Goal: Entertainment & Leisure: Consume media (video, audio)

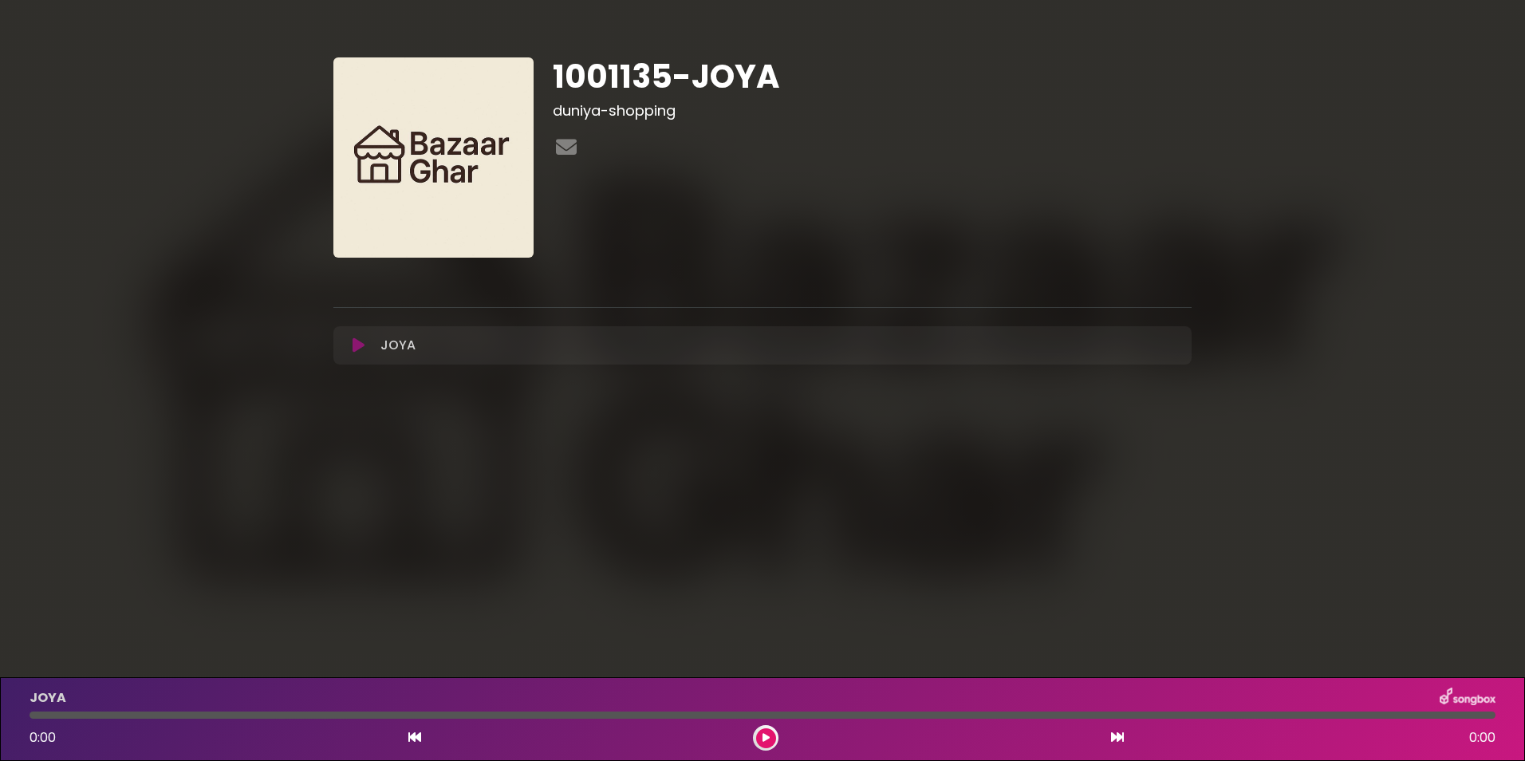
click at [349, 342] on button at bounding box center [358, 345] width 31 height 16
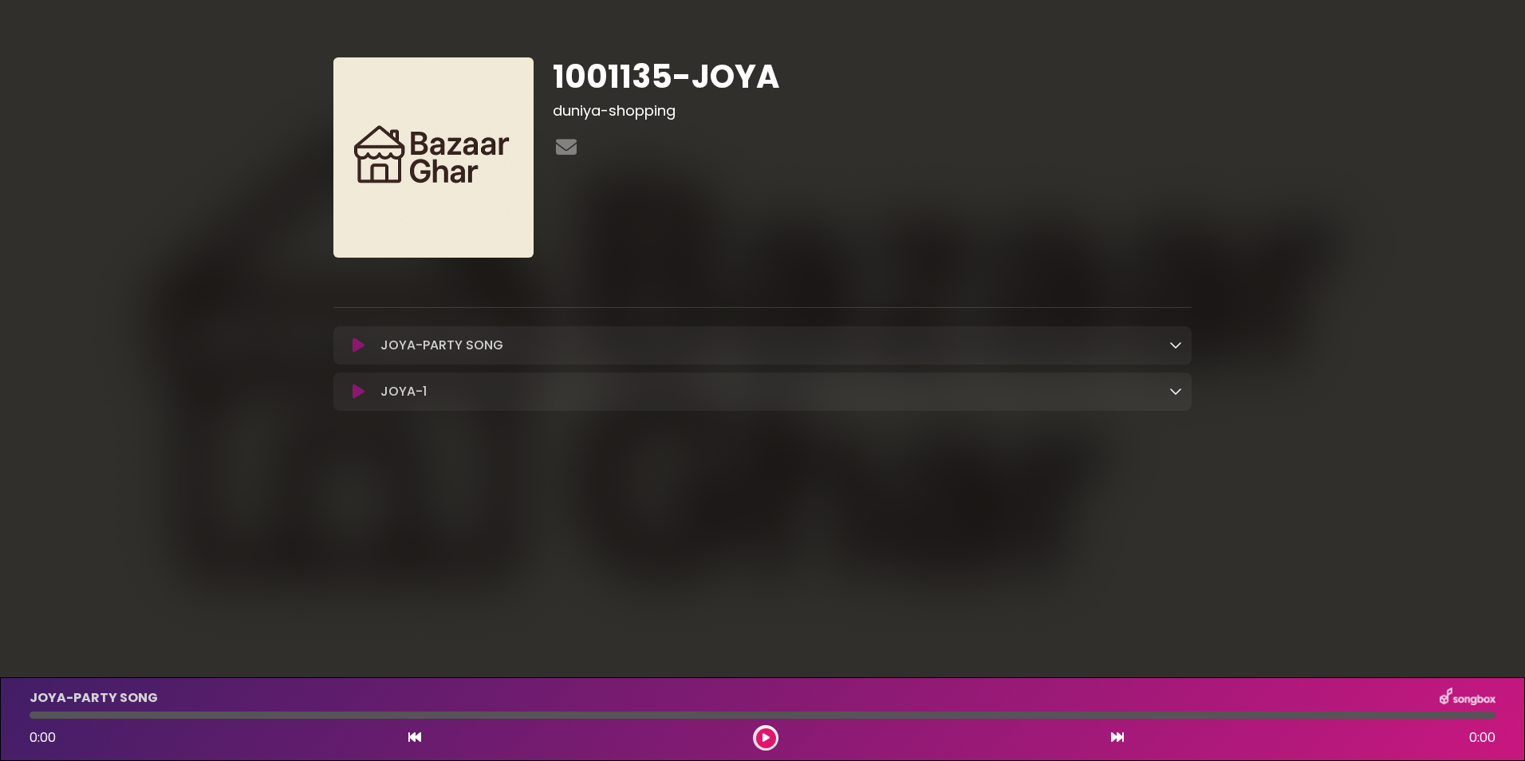
click at [1167, 350] on div "JOYA-PARTY SONG Loading Track..." at bounding box center [778, 345] width 808 height 19
click at [1172, 346] on icon at bounding box center [1176, 344] width 13 height 13
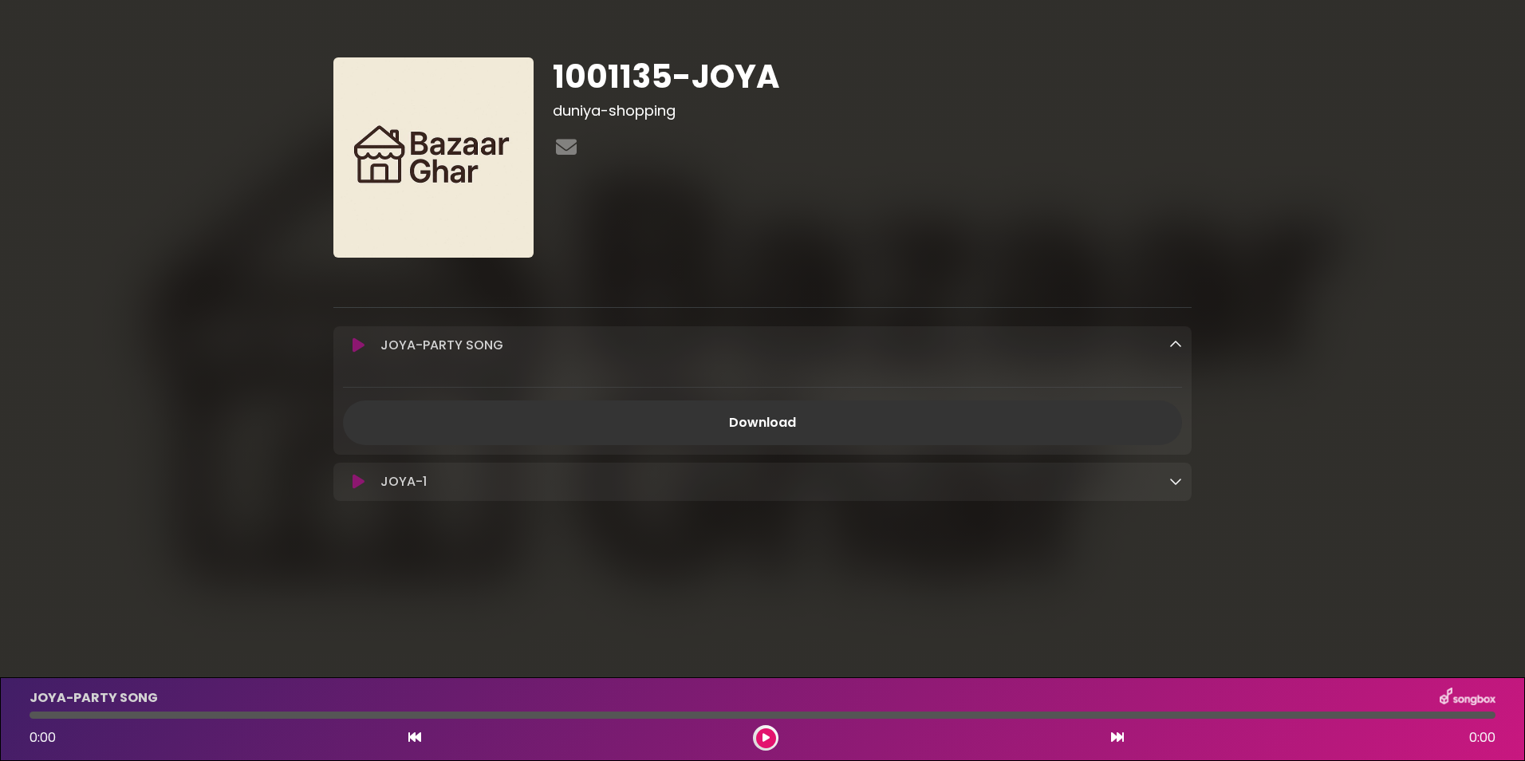
click at [1280, 369] on div "1001135-JOYA duniya-shopping ×" at bounding box center [762, 273] width 1053 height 509
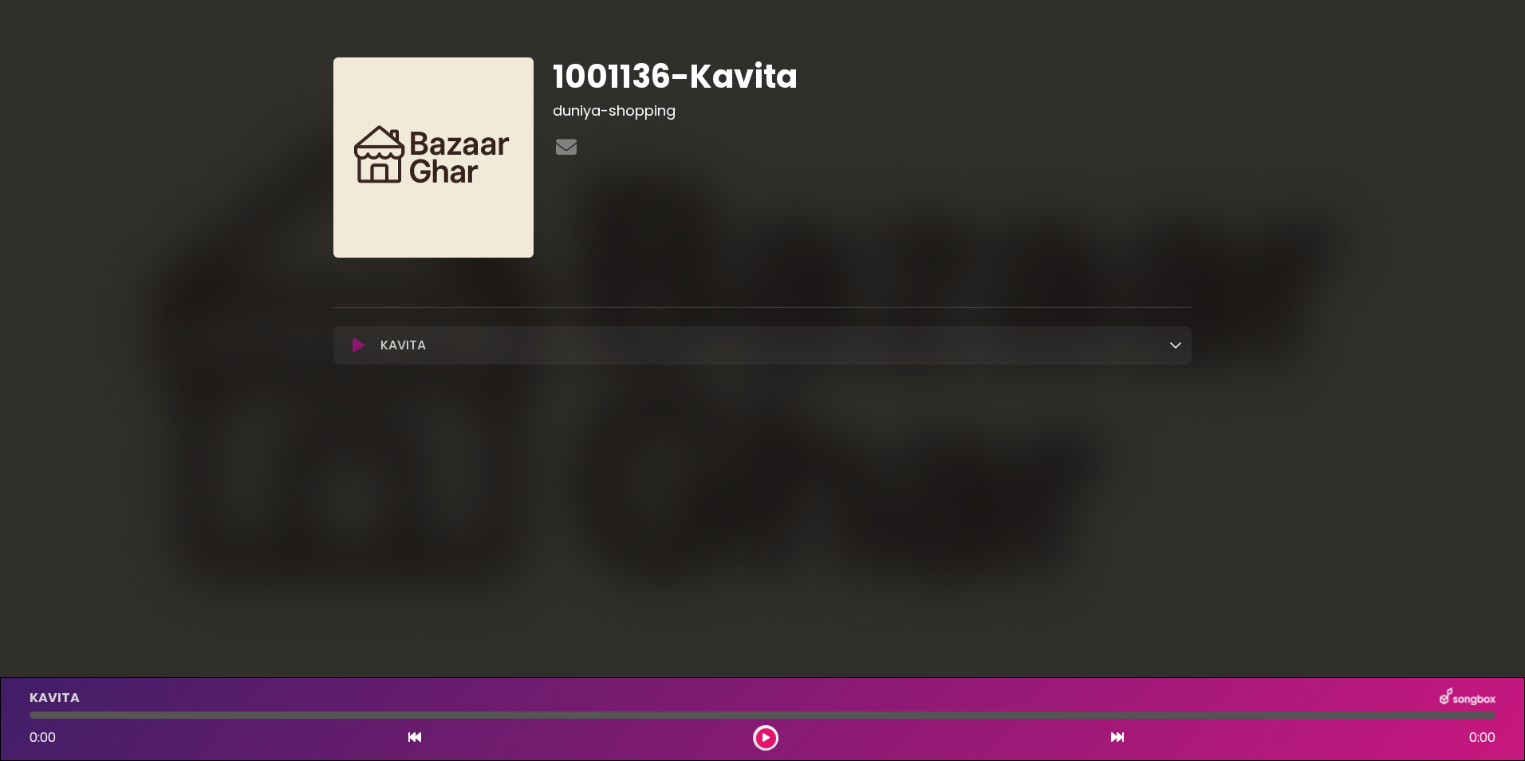
click at [355, 346] on icon at bounding box center [359, 345] width 12 height 16
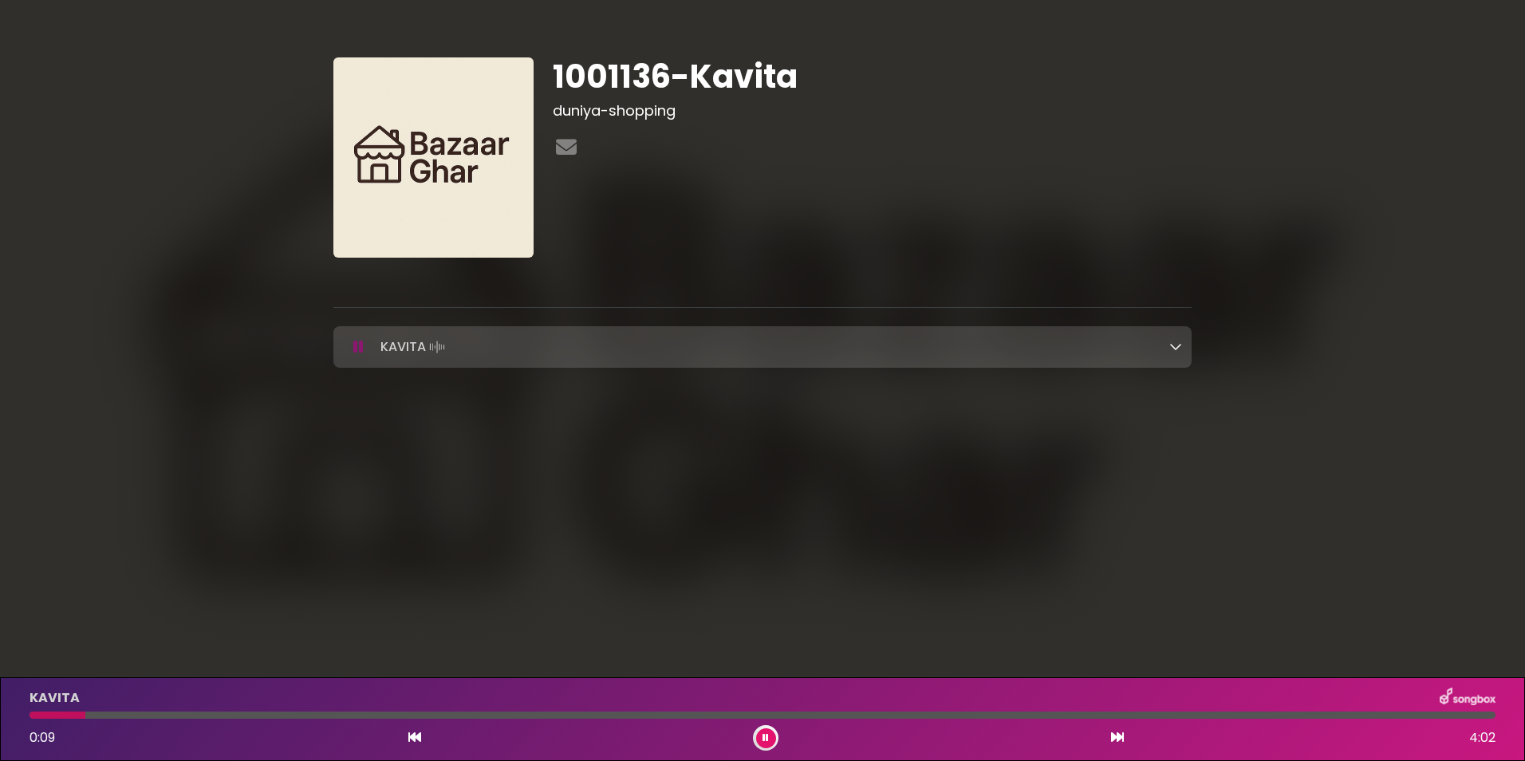
click at [503, 716] on div at bounding box center [763, 715] width 1466 height 7
click at [1403, 716] on div at bounding box center [763, 715] width 1466 height 7
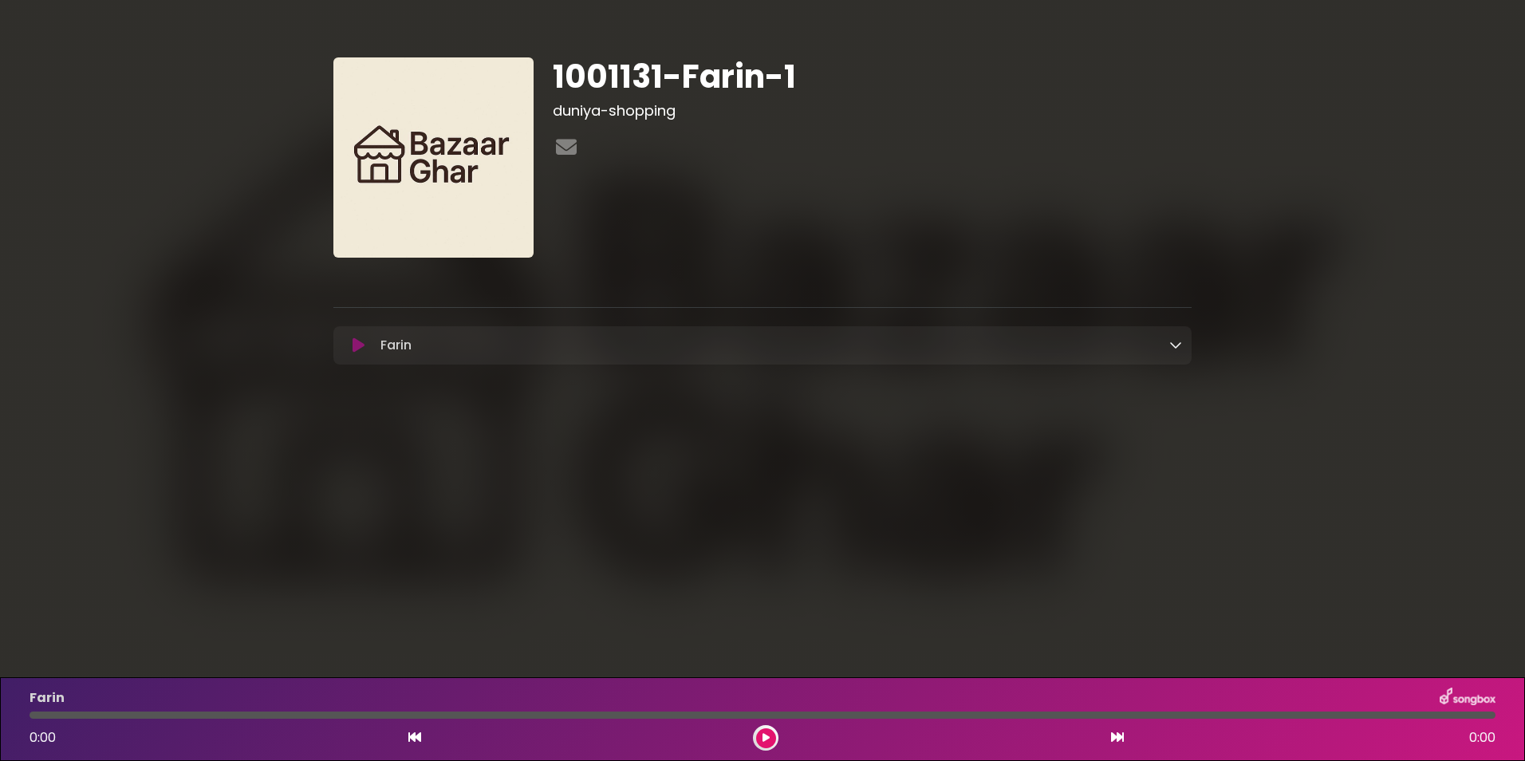
click at [1174, 342] on icon at bounding box center [1176, 344] width 13 height 13
